Goal: Task Accomplishment & Management: Manage account settings

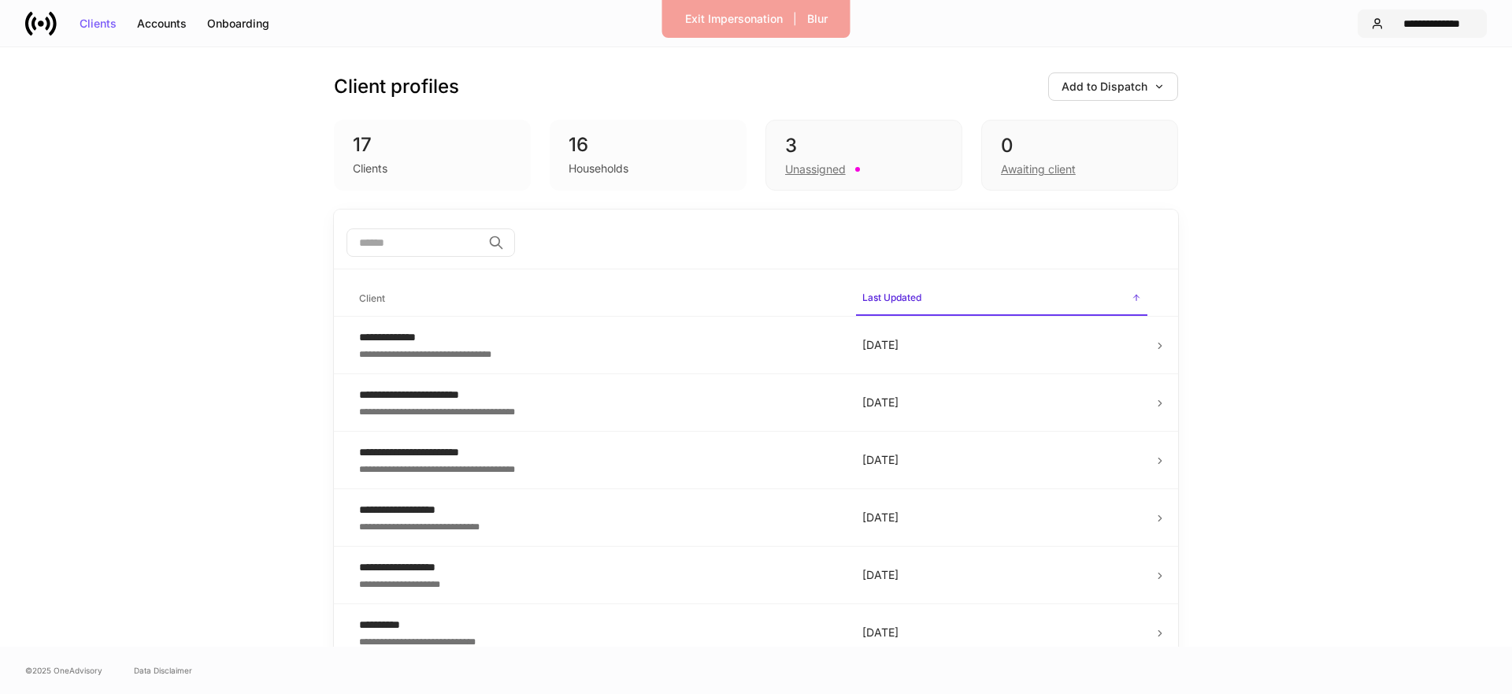
click at [1407, 26] on div "**********" at bounding box center [1431, 23] width 83 height 11
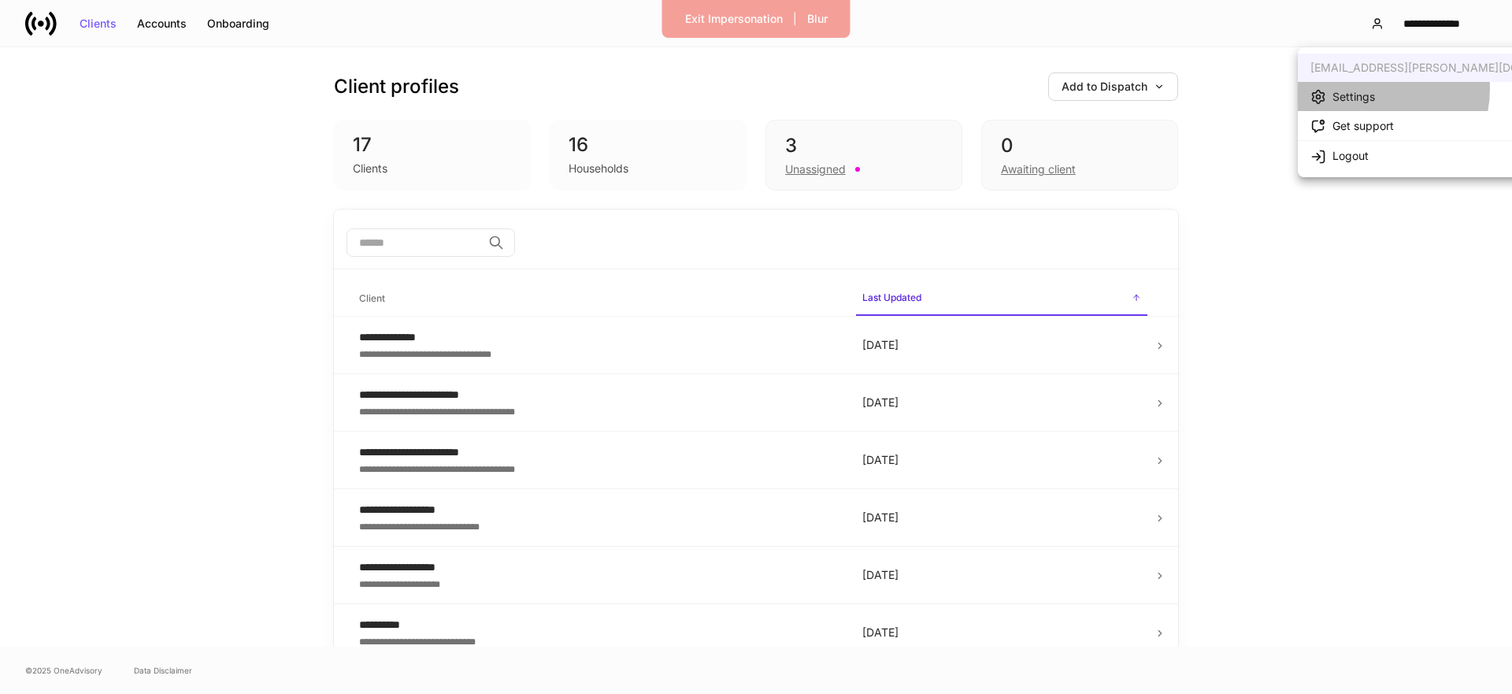
click at [1364, 89] on div "Settings" at bounding box center [1353, 97] width 43 height 16
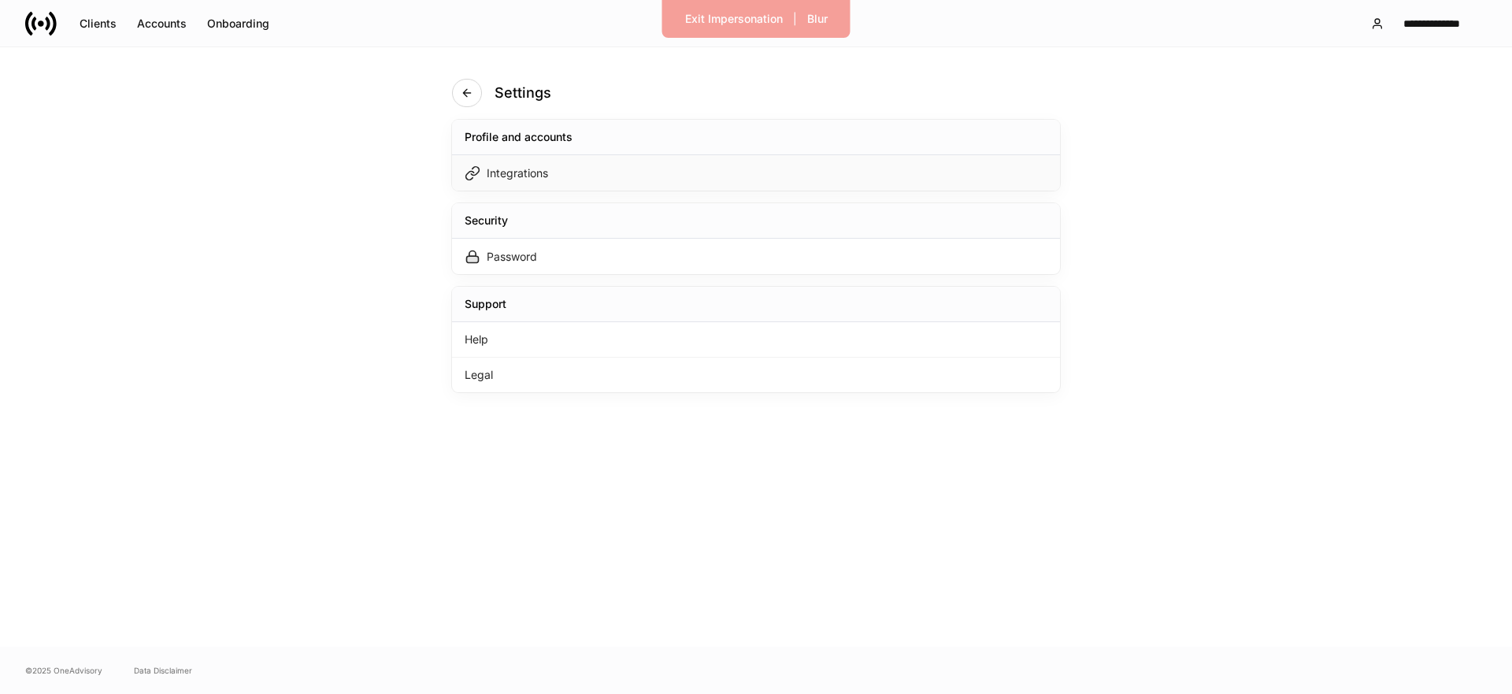
click at [490, 157] on div "Integrations" at bounding box center [756, 172] width 608 height 35
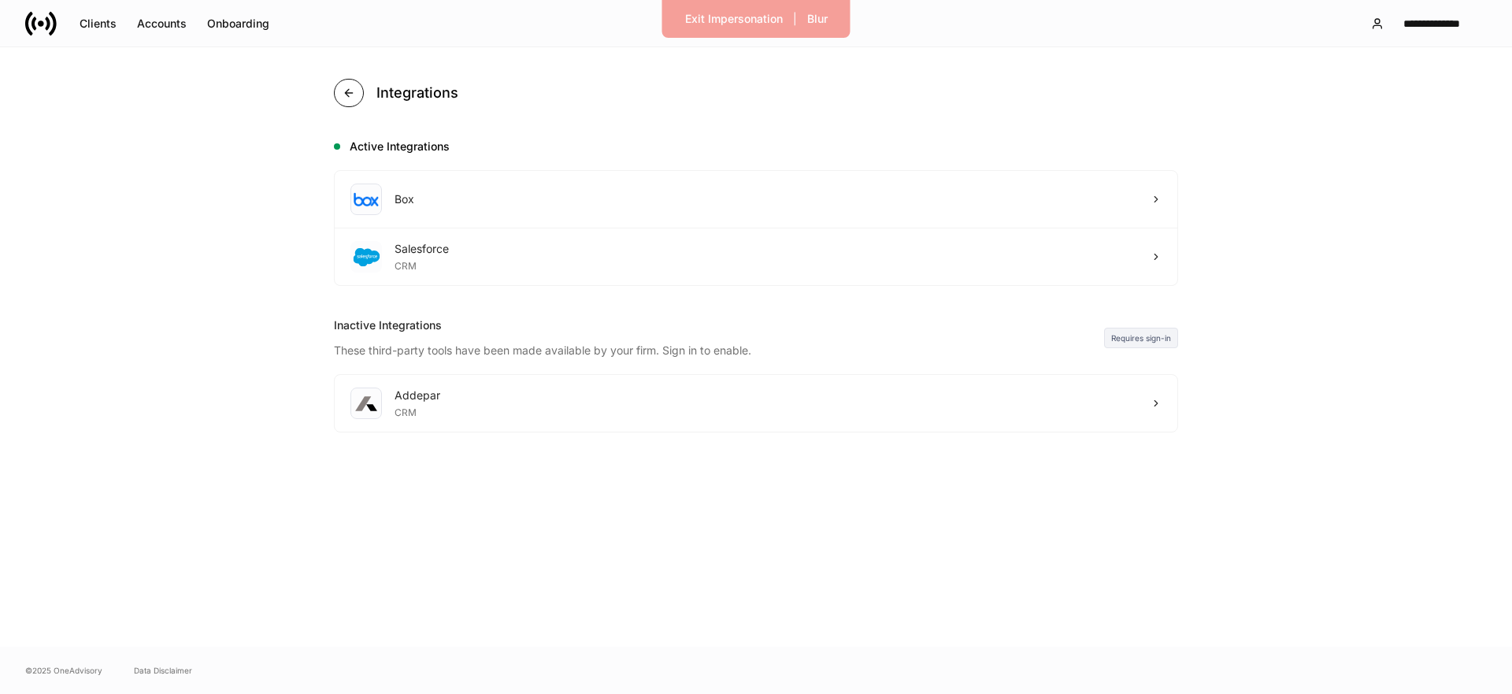
click at [353, 95] on icon "button" at bounding box center [348, 93] width 13 height 13
